Goal: Find contact information: Find contact information

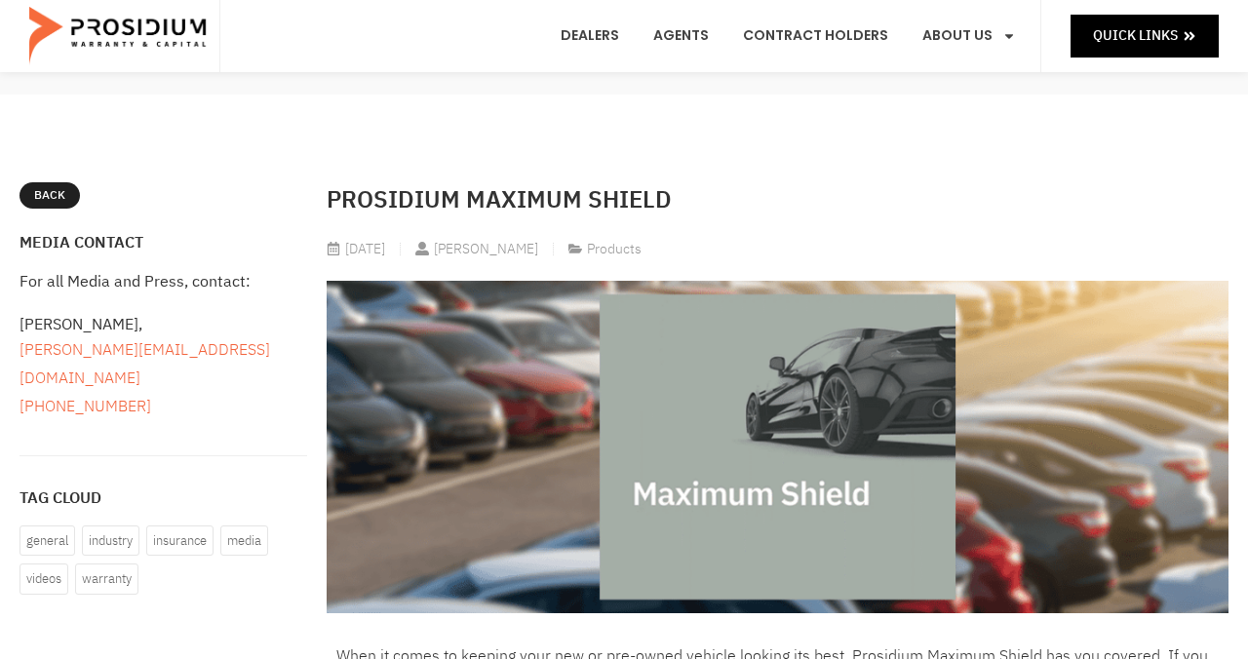
scroll to position [162, 0]
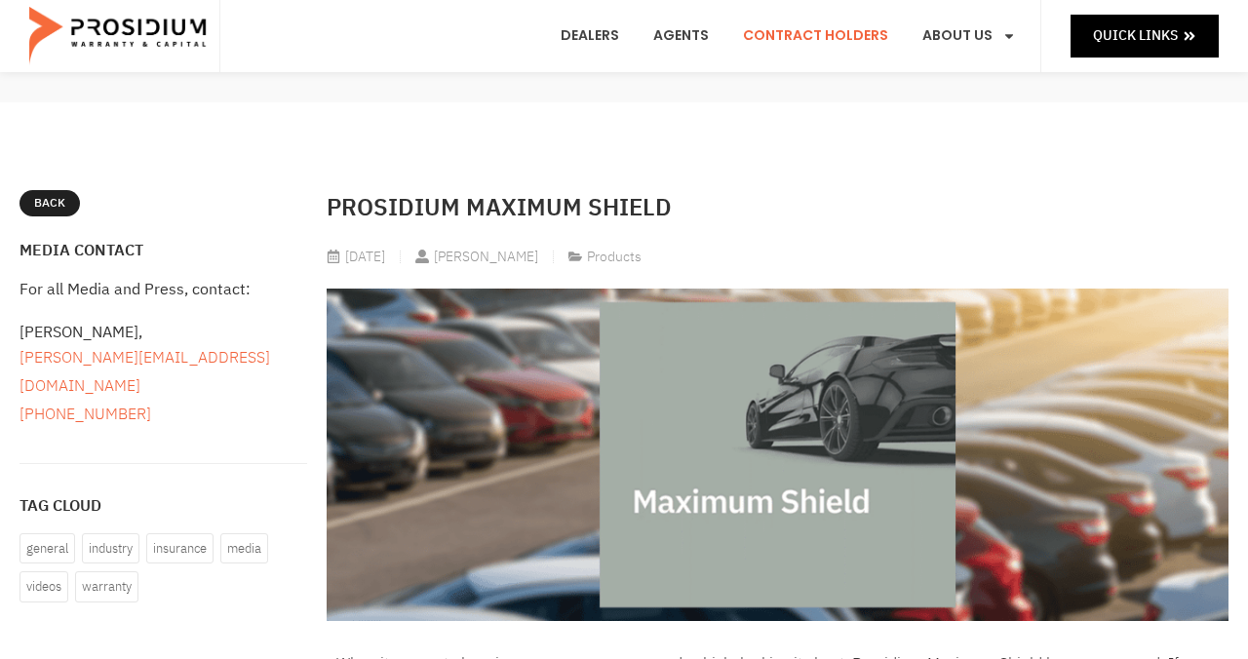
click at [864, 35] on link "Contract Holders" at bounding box center [815, 36] width 175 height 72
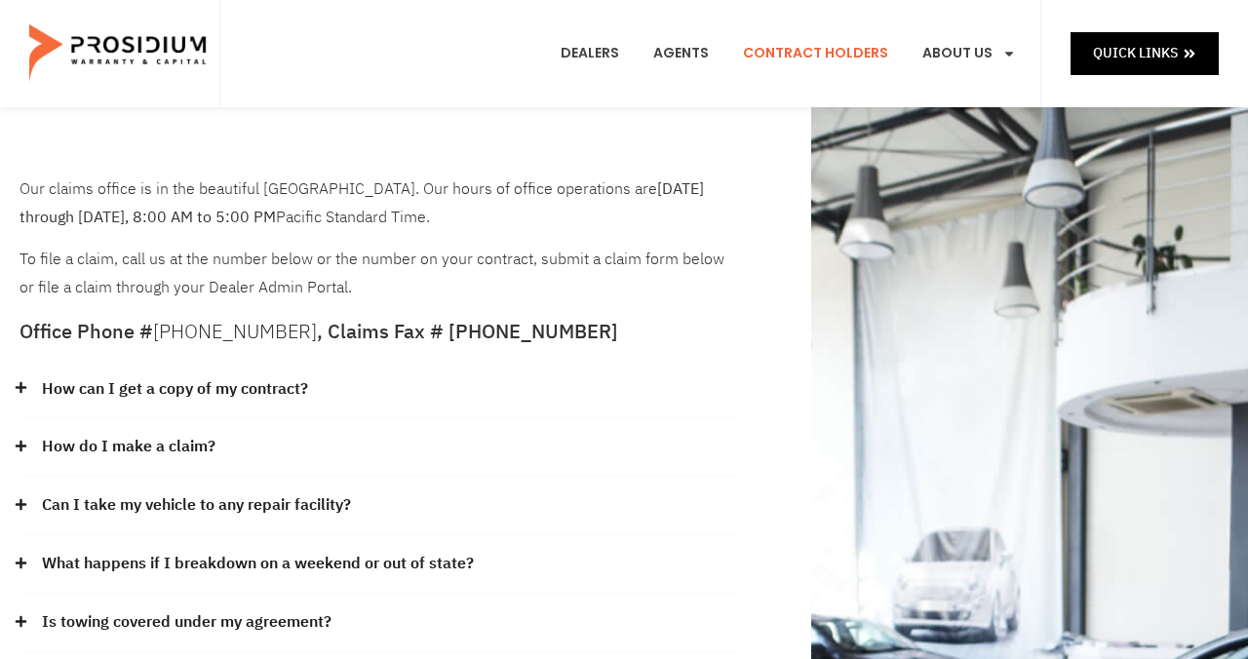
click at [25, 388] on icon at bounding box center [21, 387] width 11 height 11
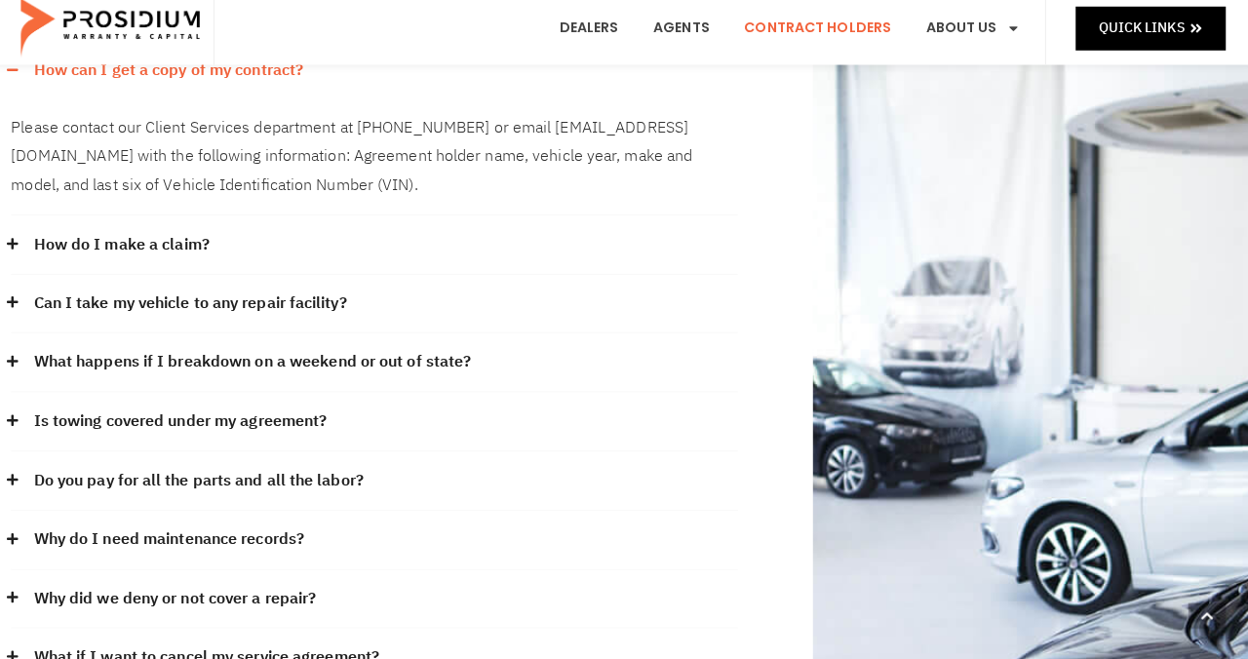
scroll to position [314, 0]
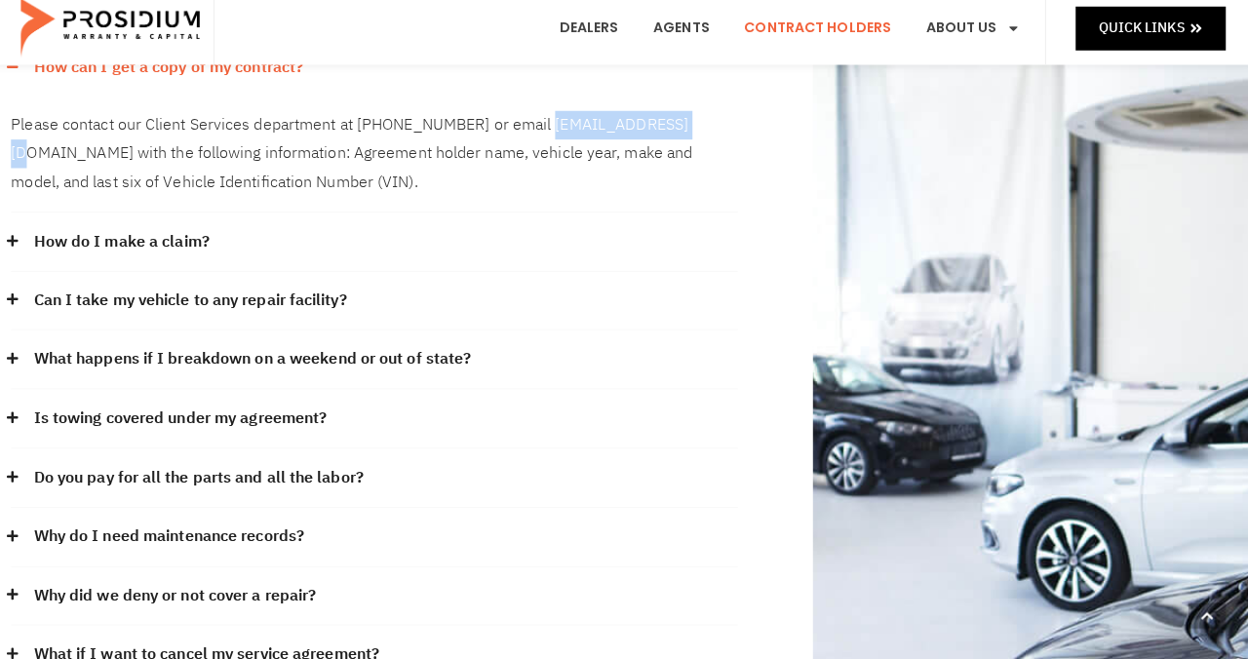
copy div "[EMAIL_ADDRESS][DOMAIN_NAME]"
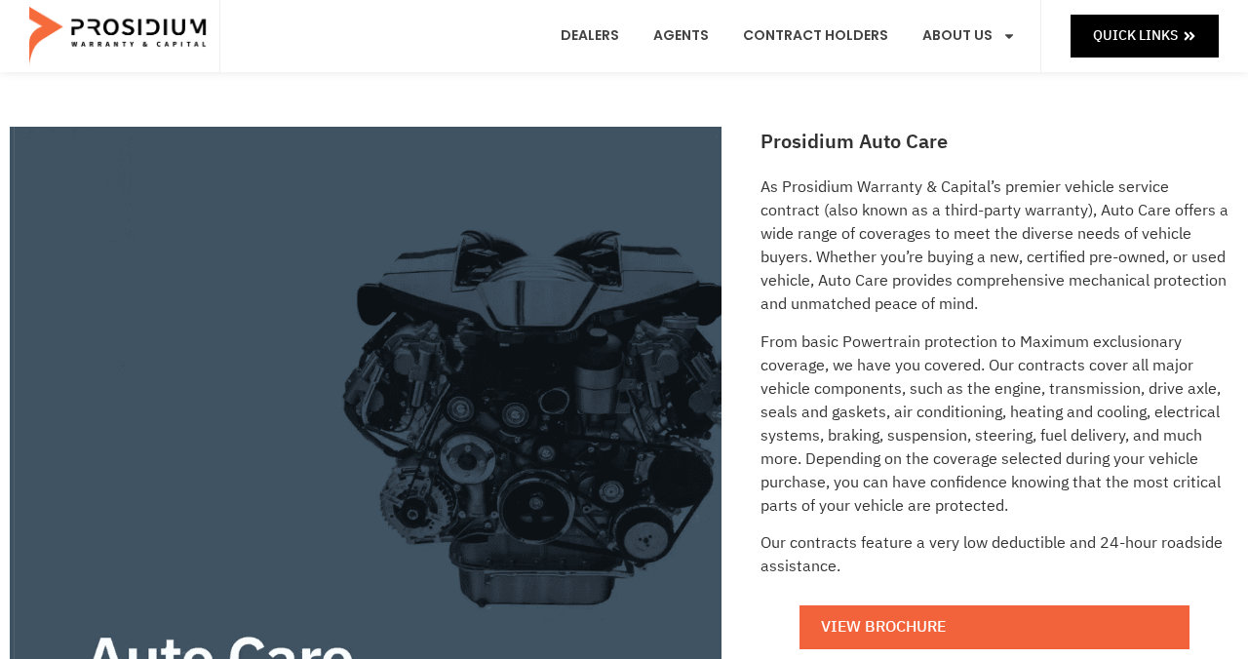
scroll to position [251, 0]
